Goal: Task Accomplishment & Management: Use online tool/utility

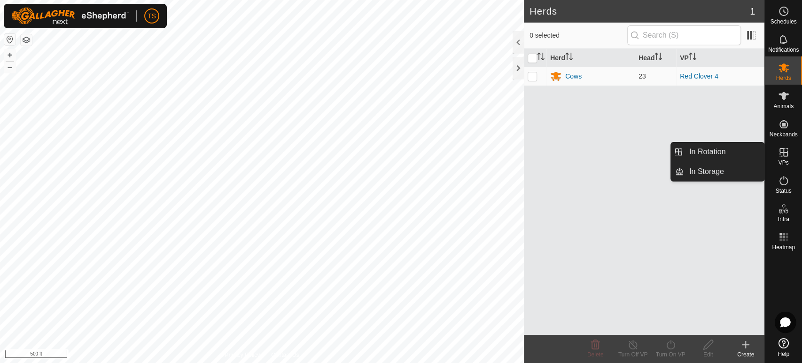
click at [785, 160] on span "VPs" at bounding box center [783, 163] width 10 height 6
click at [701, 159] on link "In Rotation" at bounding box center [724, 151] width 80 height 19
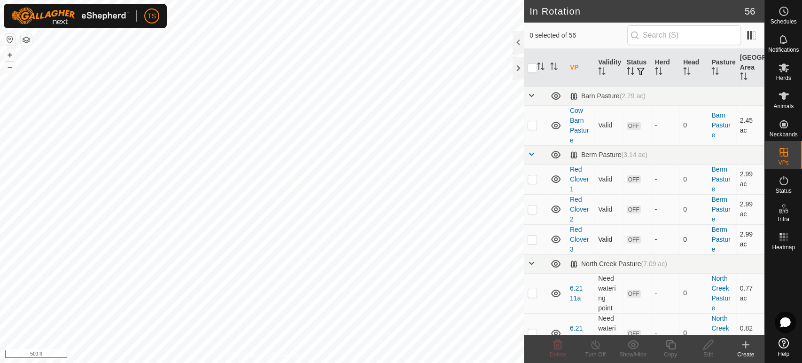
click at [533, 240] on p-checkbox at bounding box center [532, 239] width 9 height 8
checkbox input "false"
click at [532, 99] on span at bounding box center [532, 96] width 8 height 8
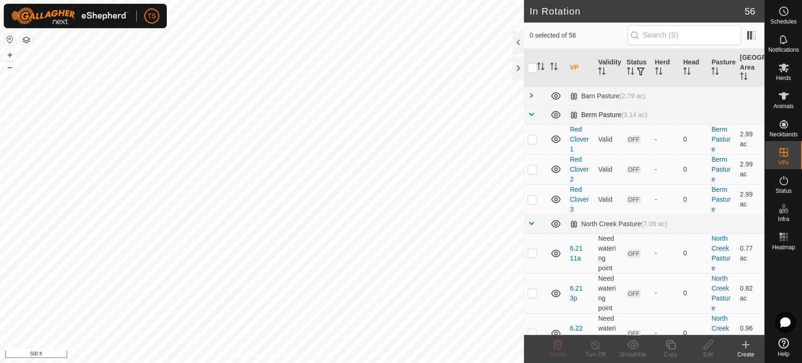
click at [532, 119] on link at bounding box center [532, 115] width 8 height 8
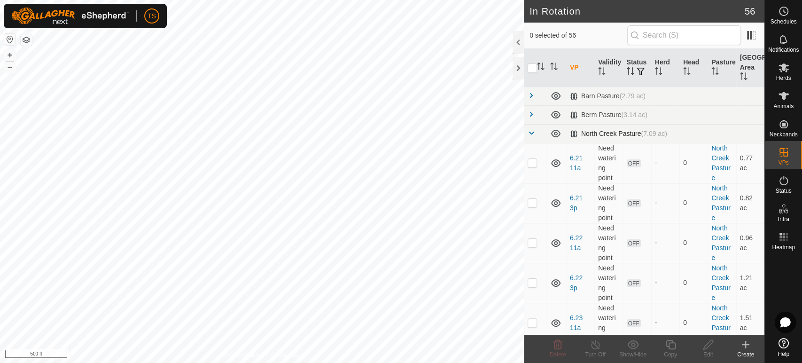
click at [532, 133] on span at bounding box center [532, 133] width 8 height 8
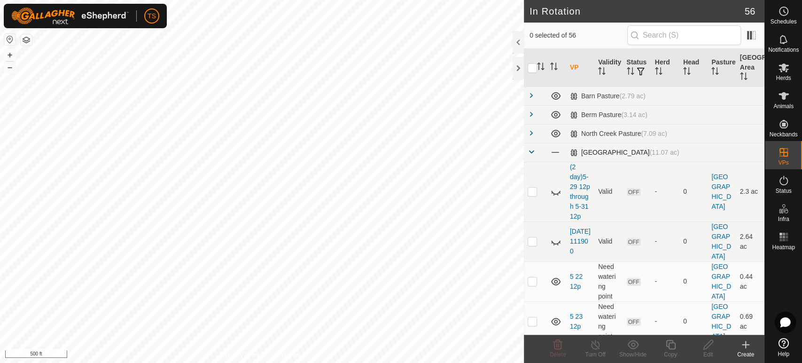
click at [531, 152] on span at bounding box center [532, 152] width 8 height 8
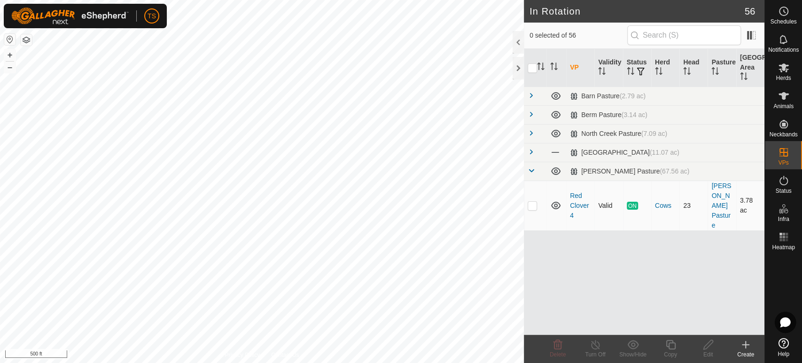
click at [532, 202] on p-checkbox at bounding box center [532, 206] width 9 height 8
checkbox input "true"
click at [666, 343] on icon at bounding box center [670, 344] width 9 height 9
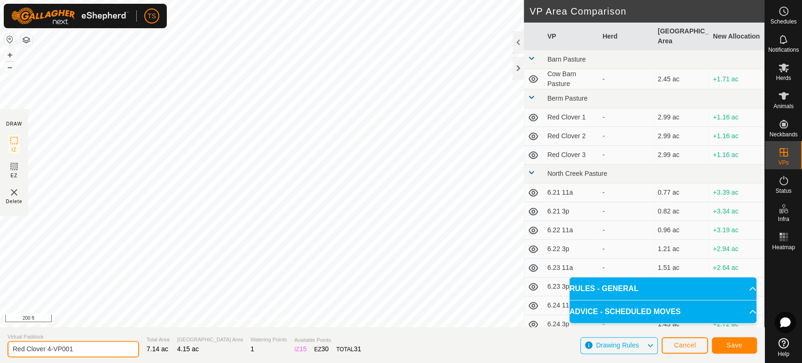
click at [106, 351] on input "Red Clover 4-VP001" at bounding box center [74, 349] width 132 height 16
type input "Red Clover 5"
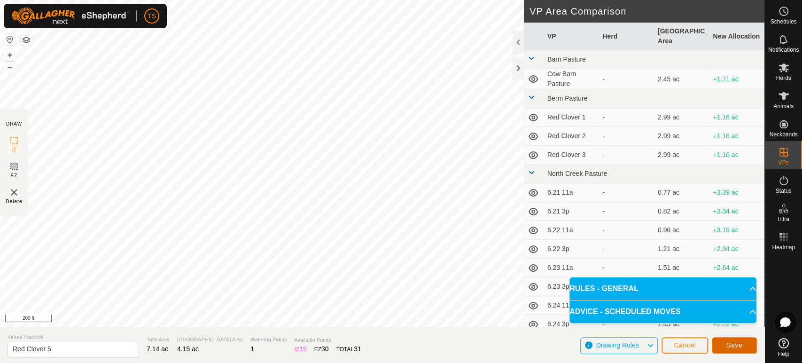
click at [743, 347] on button "Save" at bounding box center [734, 345] width 45 height 16
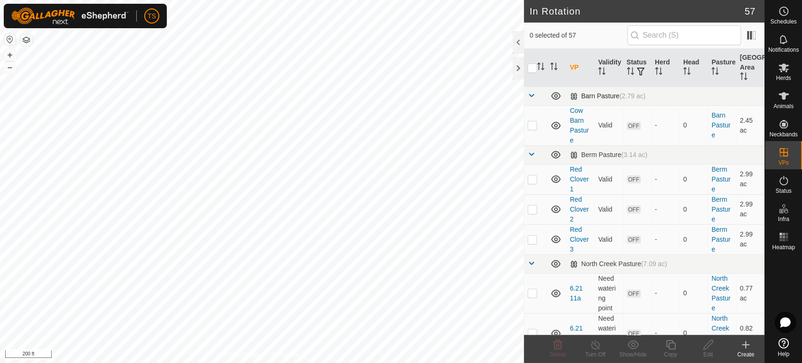
click at [533, 97] on span at bounding box center [532, 96] width 8 height 8
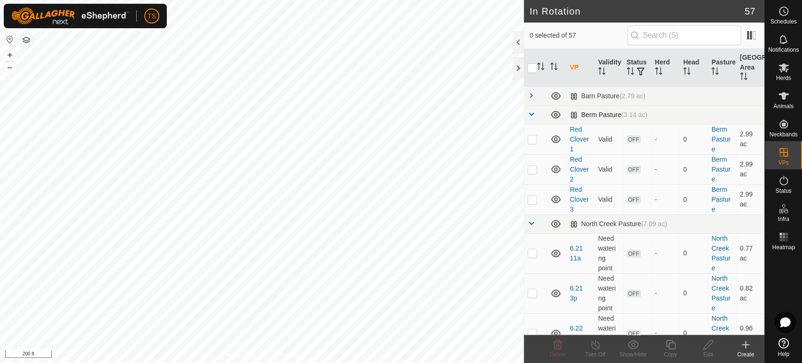
click at [530, 113] on span at bounding box center [532, 114] width 8 height 8
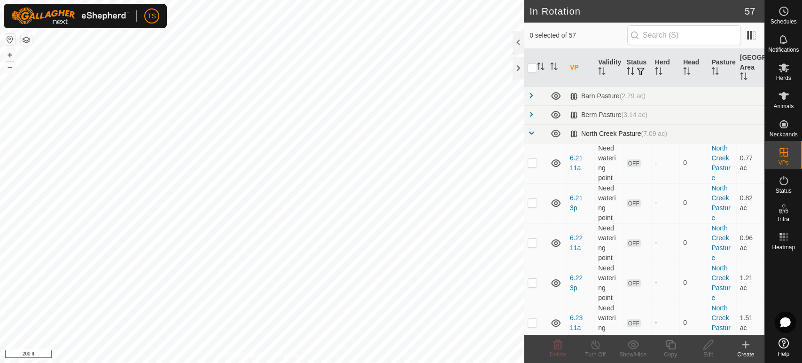
click at [530, 133] on span at bounding box center [532, 133] width 8 height 8
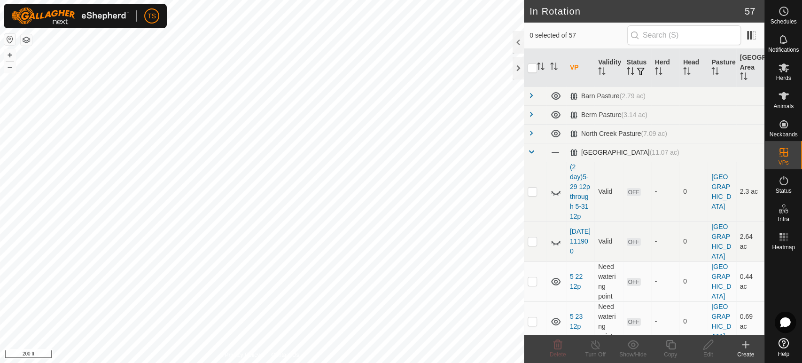
click at [529, 151] on span at bounding box center [532, 152] width 8 height 8
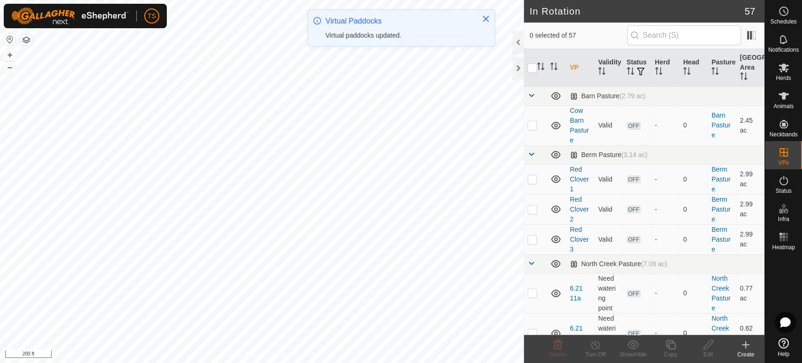
click at [457, 163] on div "TS Schedules Notifications Herds Animals Neckbands VPs Status Infra Heatmap Hel…" at bounding box center [401, 181] width 802 height 363
click at [490, 17] on button "Close" at bounding box center [485, 18] width 13 height 13
